Goal: Task Accomplishment & Management: Complete application form

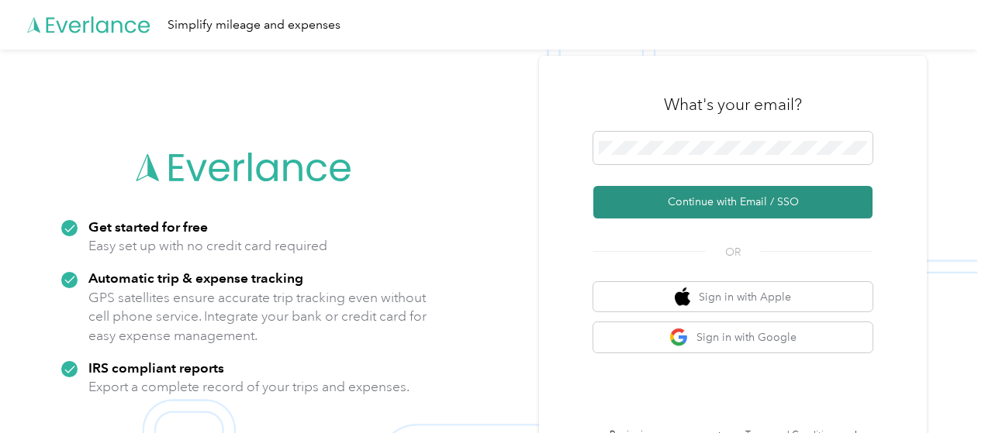
click at [699, 190] on button "Continue with Email / SSO" at bounding box center [732, 202] width 279 height 33
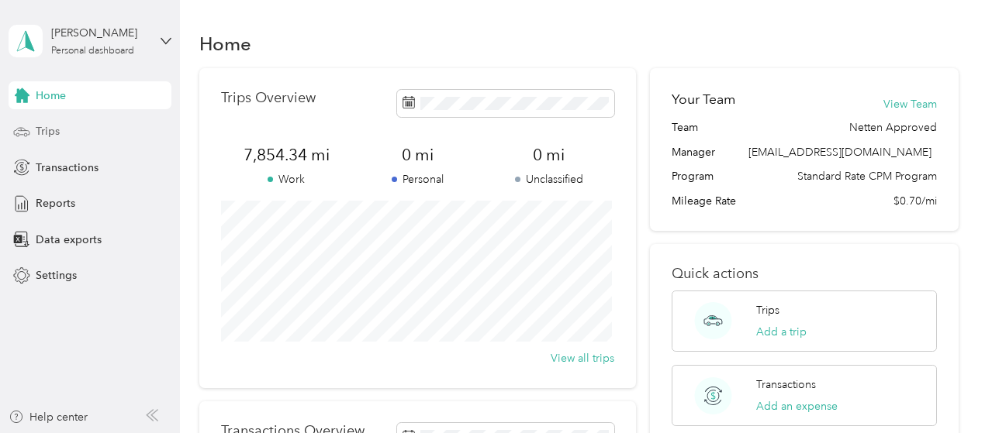
click at [126, 128] on div "Trips" at bounding box center [90, 132] width 163 height 28
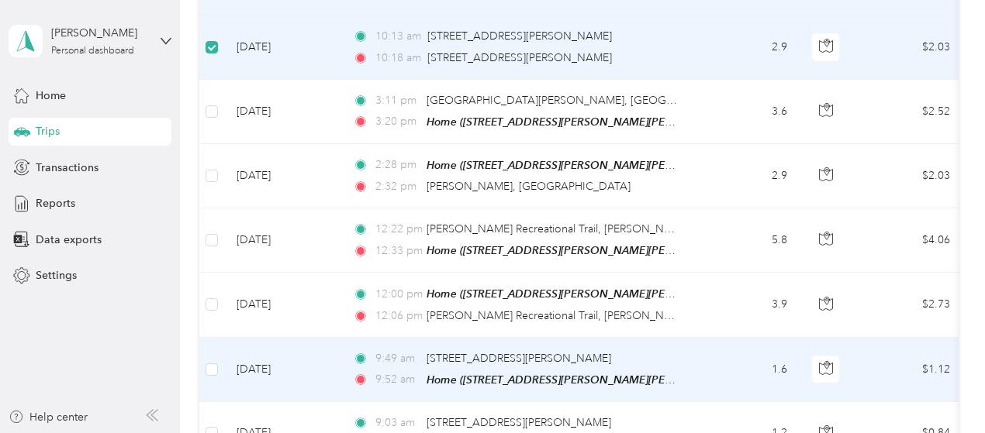
scroll to position [541, 0]
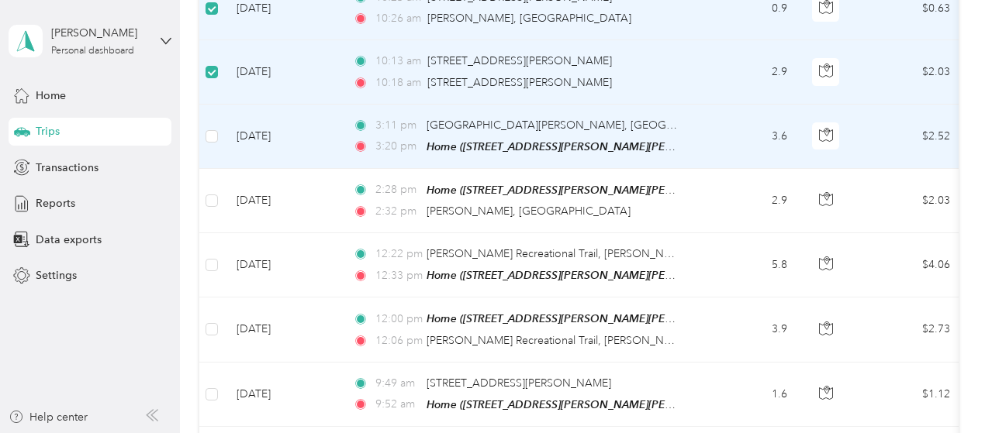
click at [219, 123] on td at bounding box center [211, 137] width 25 height 64
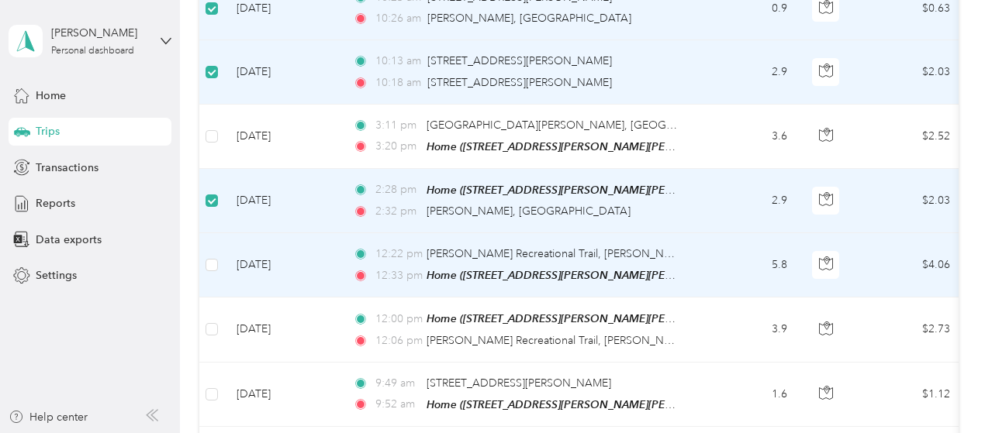
click at [219, 255] on td at bounding box center [211, 265] width 25 height 64
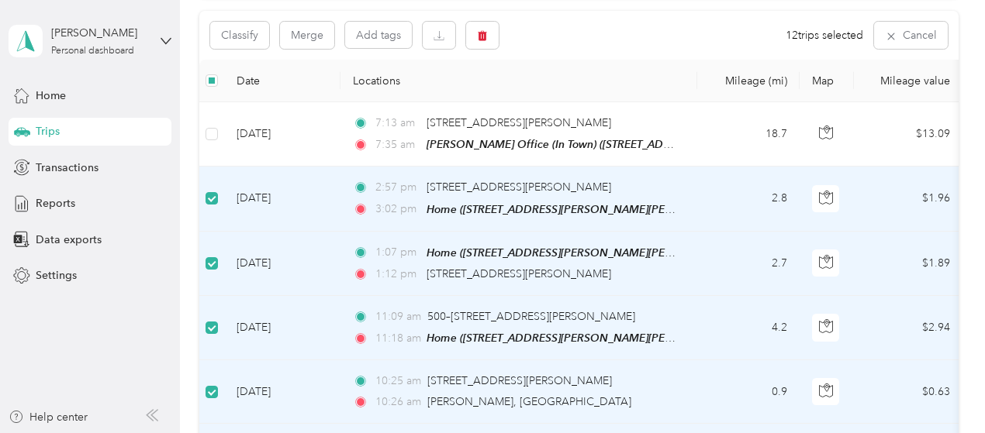
scroll to position [153, 0]
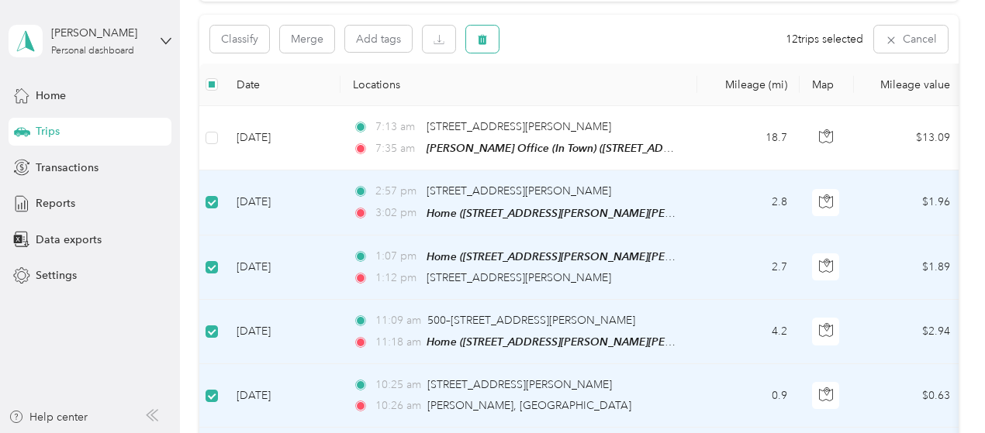
click at [484, 43] on icon "button" at bounding box center [482, 40] width 9 height 10
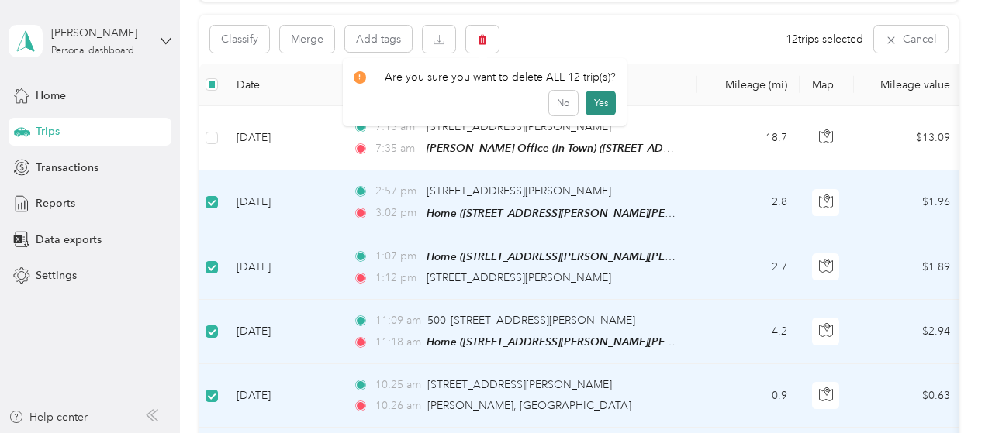
click at [591, 105] on button "Yes" at bounding box center [600, 103] width 30 height 25
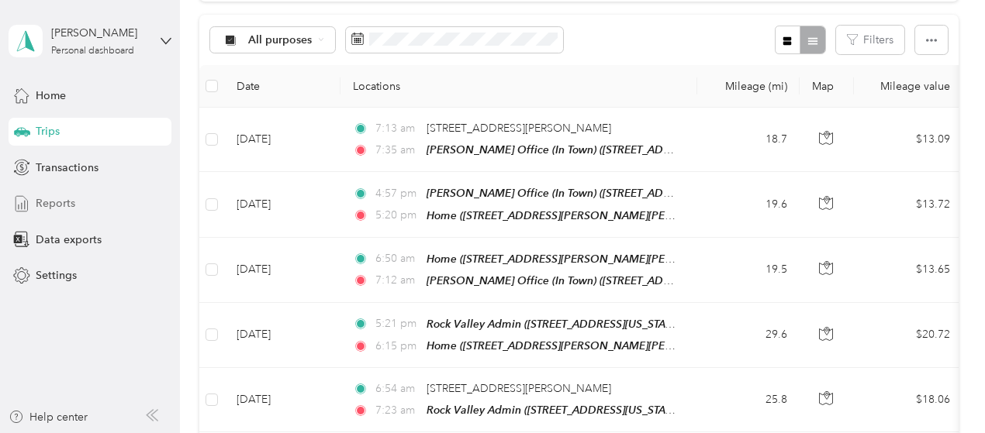
click at [119, 199] on div "Reports" at bounding box center [90, 204] width 163 height 28
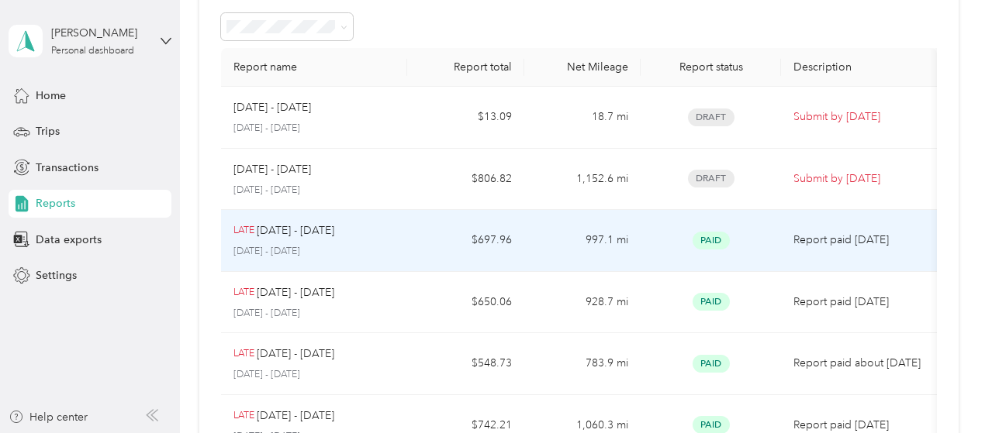
scroll to position [76, 0]
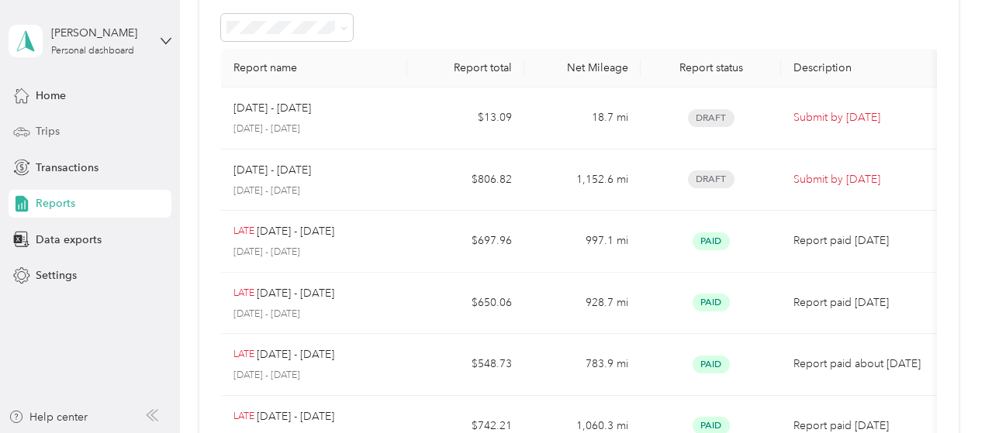
click at [56, 126] on span "Trips" at bounding box center [48, 131] width 24 height 16
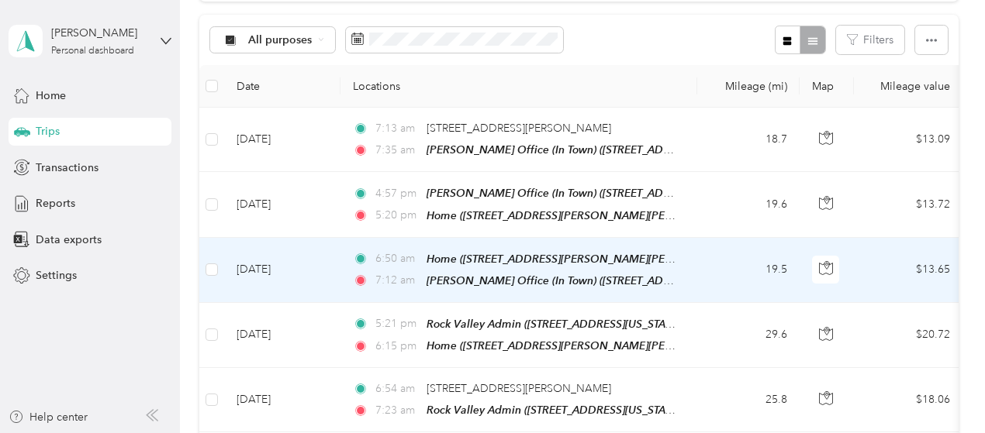
scroll to position [76, 0]
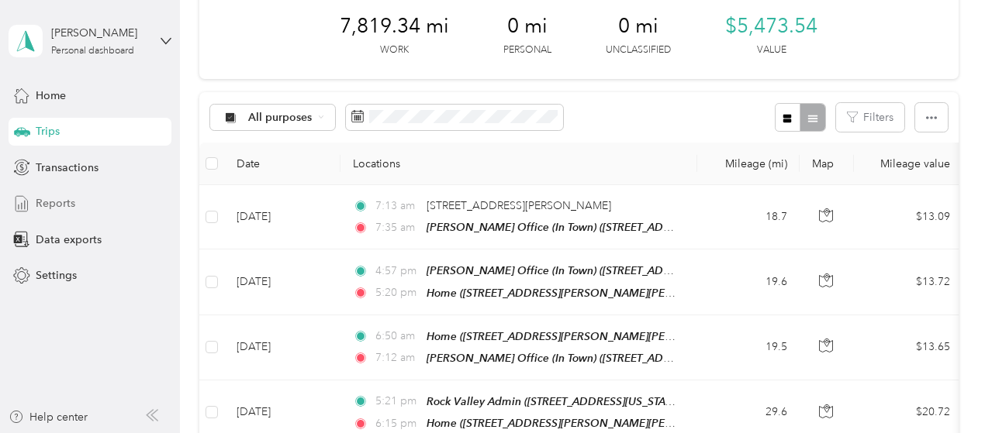
click at [87, 204] on div "Reports" at bounding box center [90, 204] width 163 height 28
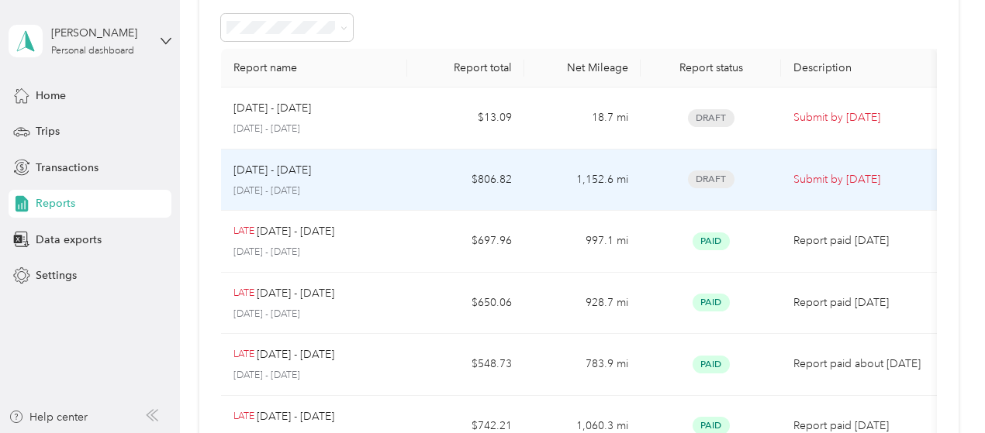
click at [316, 176] on div "[DATE] - [DATE]" at bounding box center [314, 170] width 162 height 17
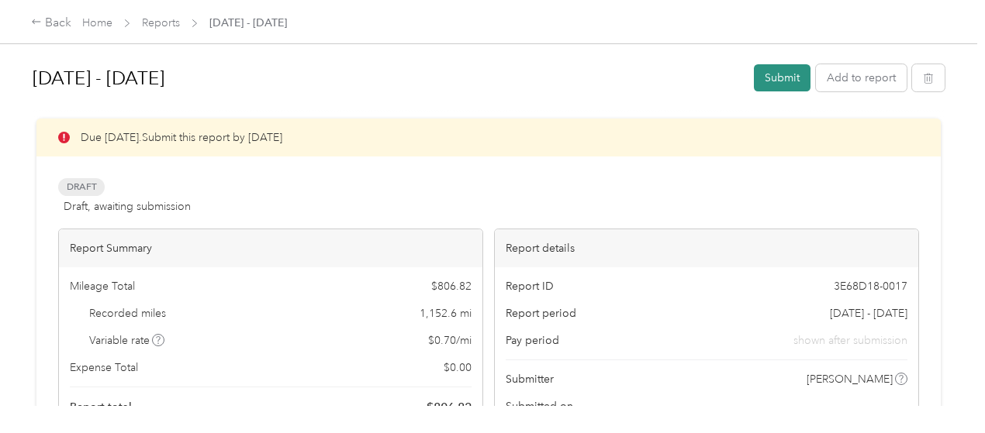
click at [764, 74] on button "Submit" at bounding box center [782, 77] width 57 height 27
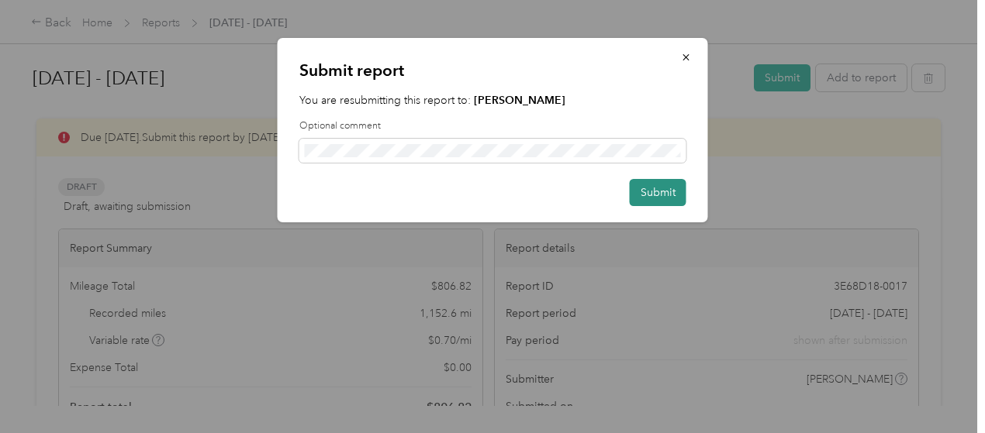
click at [644, 190] on button "Submit" at bounding box center [657, 192] width 57 height 27
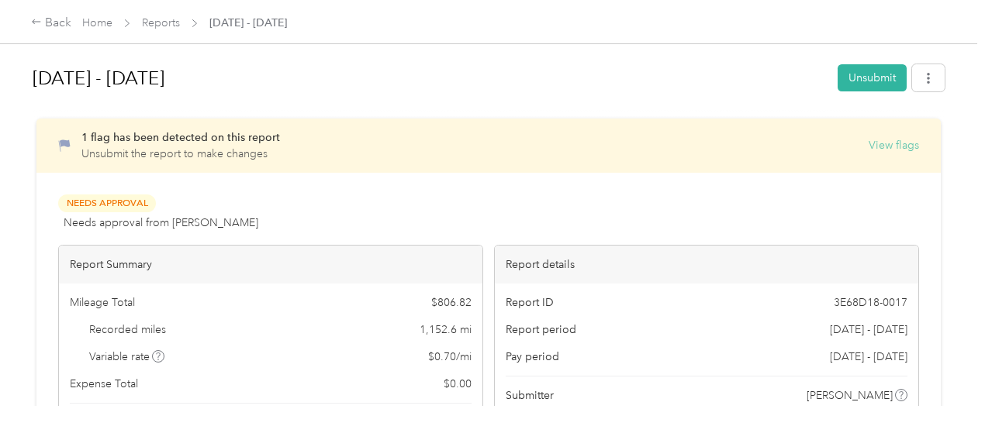
click at [868, 143] on button "View flags" at bounding box center [893, 145] width 50 height 16
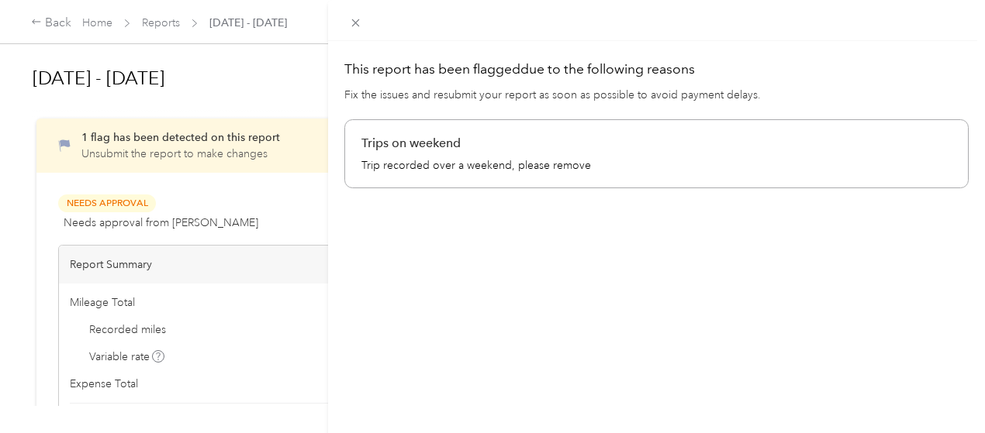
click at [409, 141] on div "This report has been flagged due to the following reasons Fix the issues and re…" at bounding box center [492, 216] width 985 height 433
